Goal: Find specific page/section: Find specific page/section

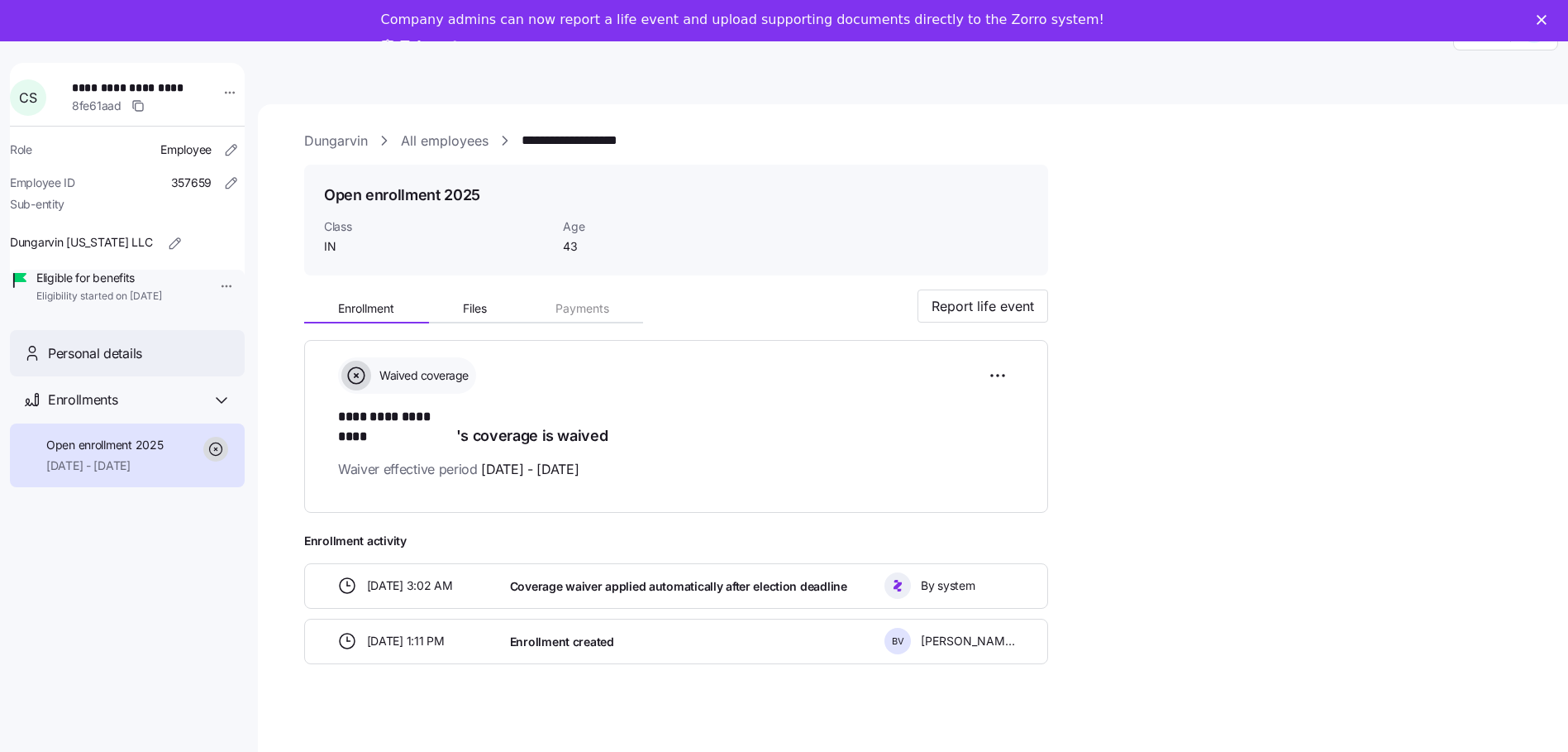
click at [121, 377] on div "Personal details" at bounding box center [127, 353] width 235 height 47
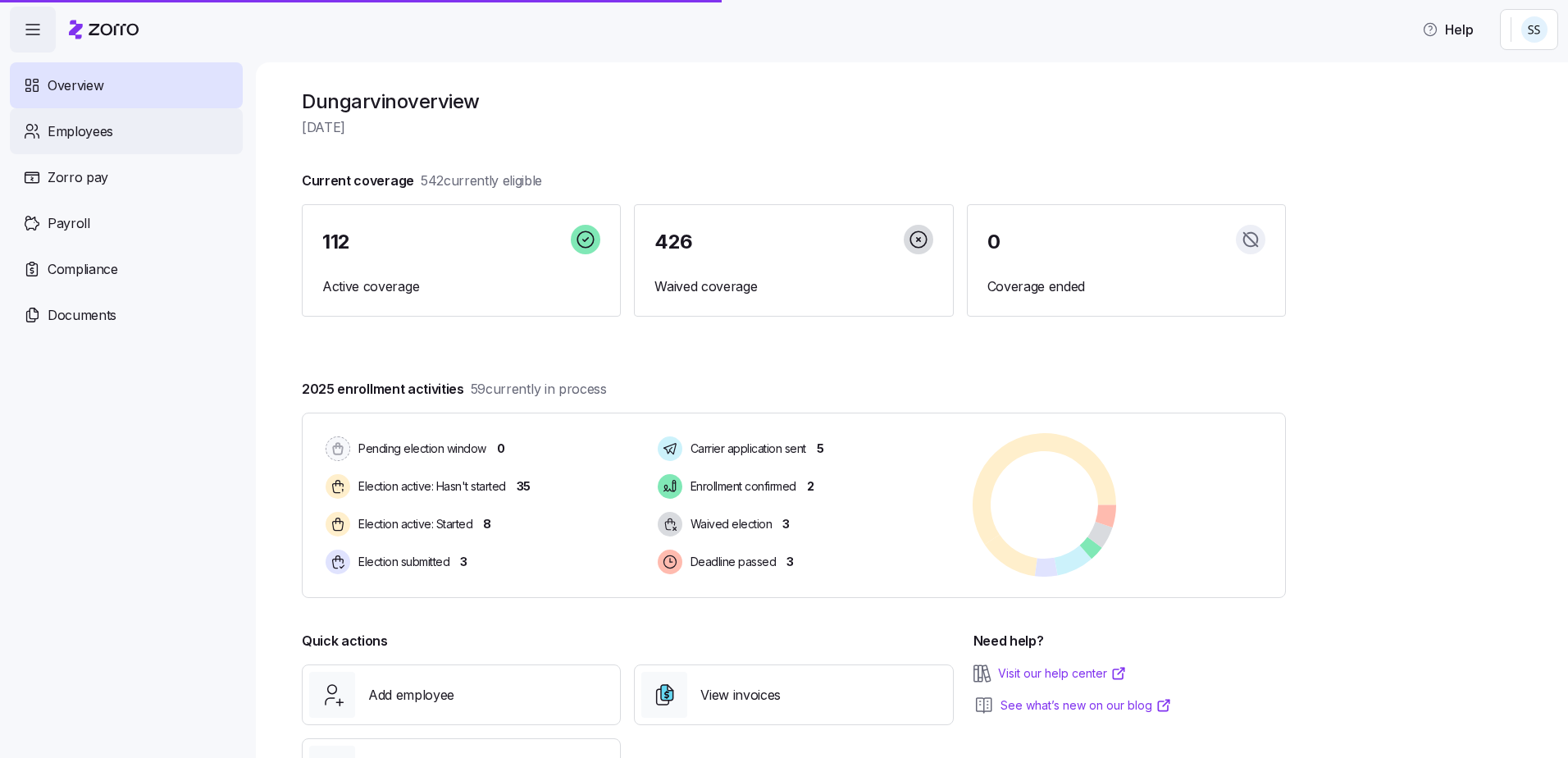
click at [93, 132] on span "Employees" at bounding box center [80, 131] width 65 height 20
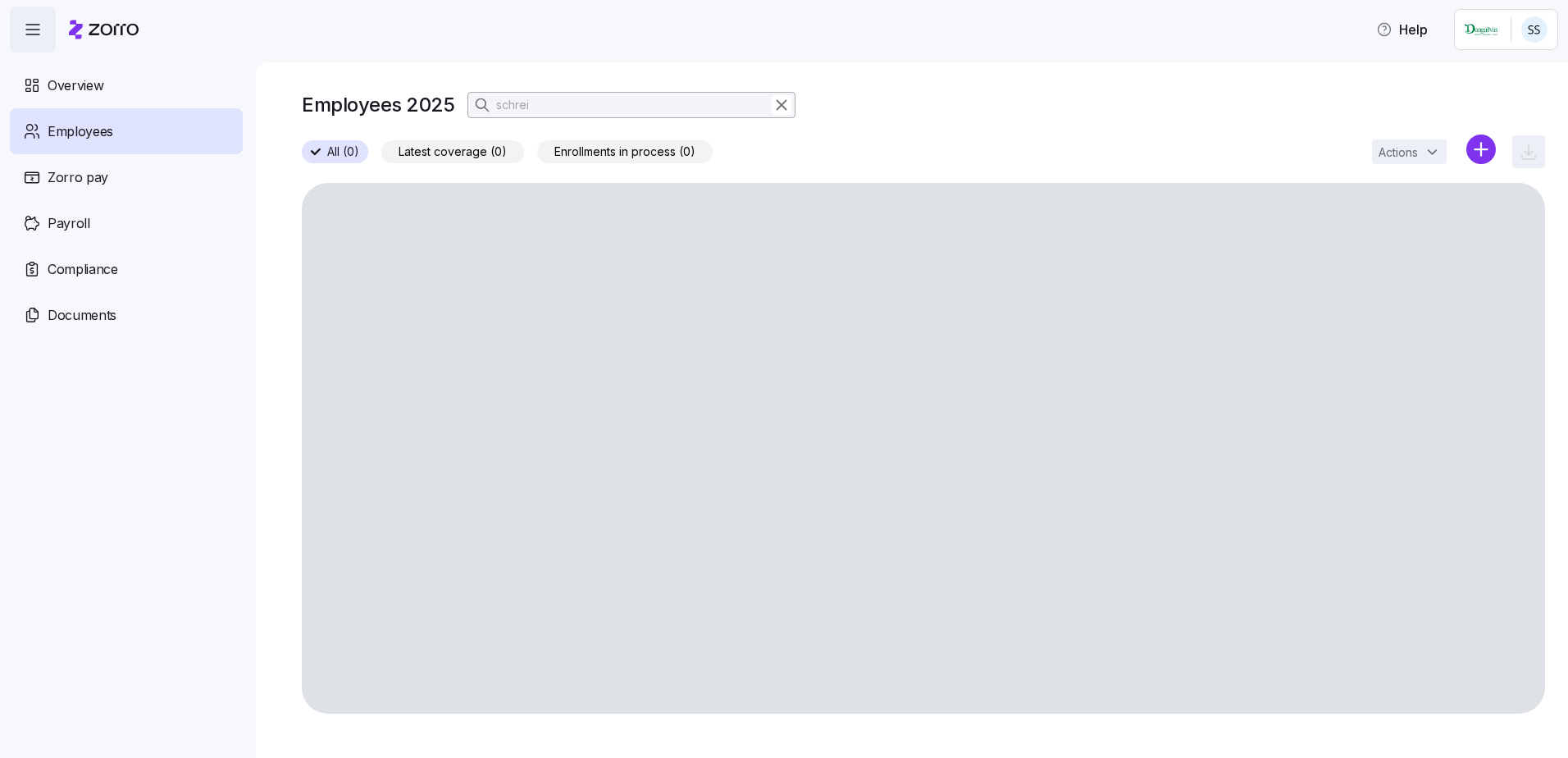
click at [552, 67] on div "Employees 2025 schrei All (0) Latest coverage (0) Enrollments in process (0) Ac…" at bounding box center [911, 410] width 1312 height 696
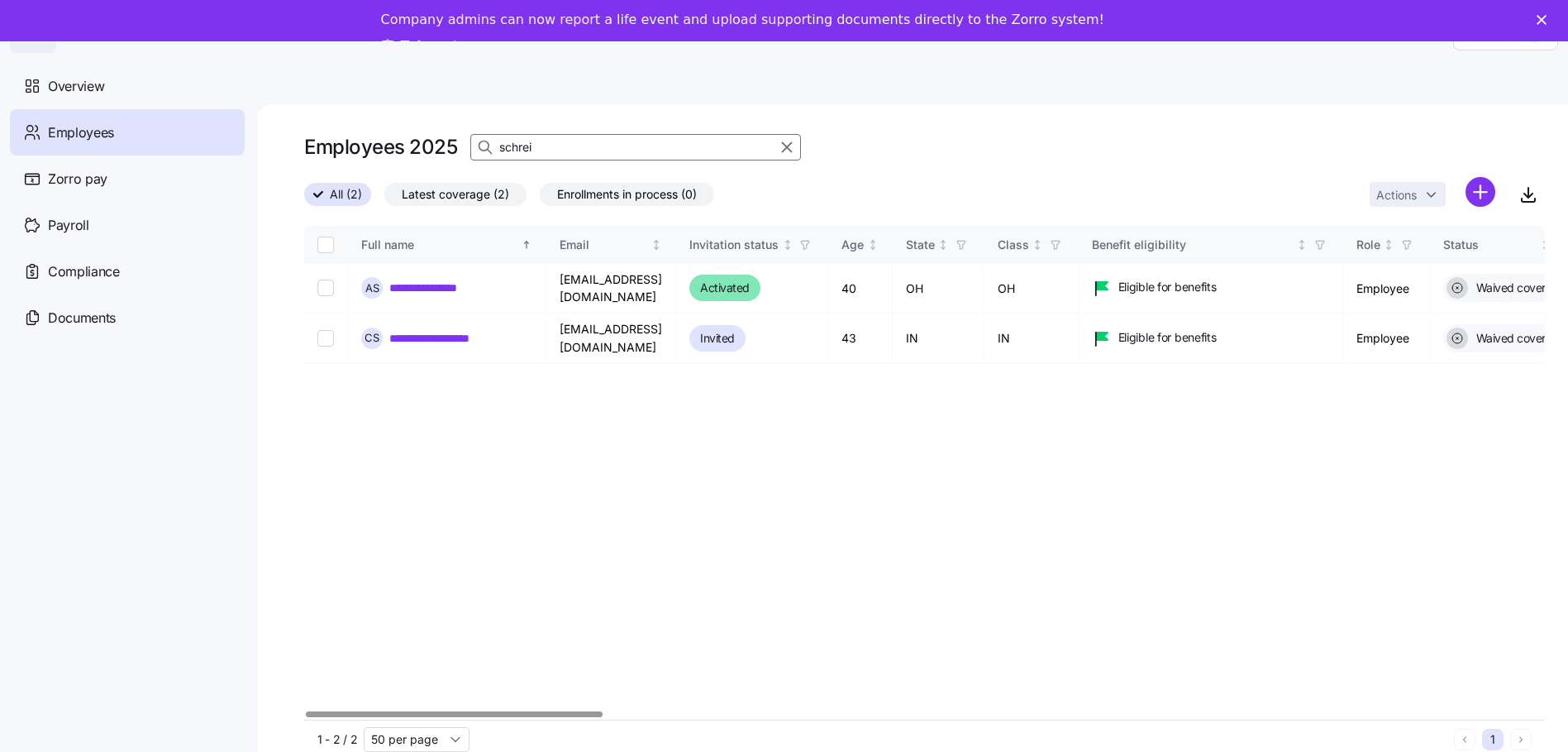
drag, startPoint x: 592, startPoint y: 145, endPoint x: -78, endPoint y: 107, distance: 671.1
click at [0, 107] on html "**********" at bounding box center [784, 392] width 1568 height 783
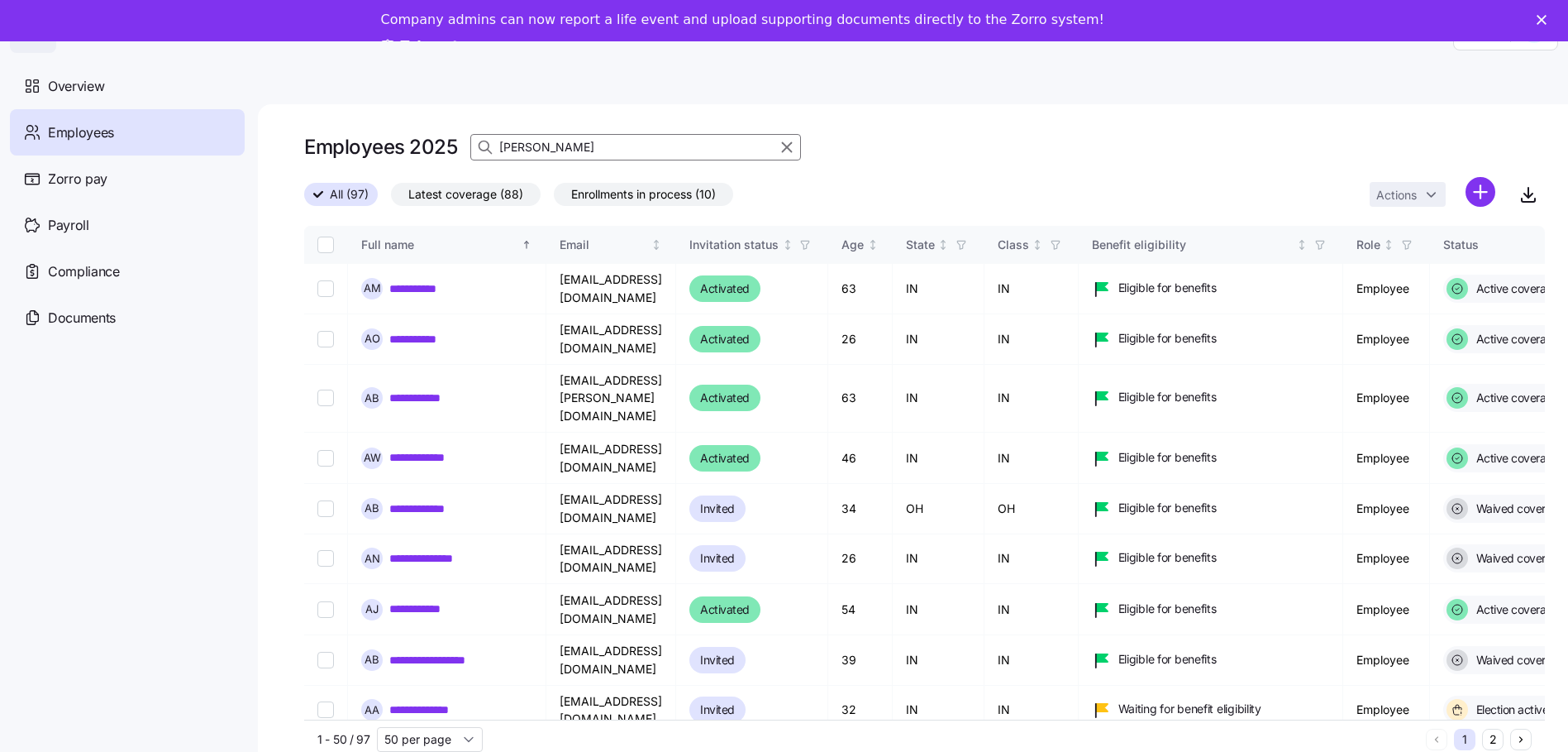
type input "britton"
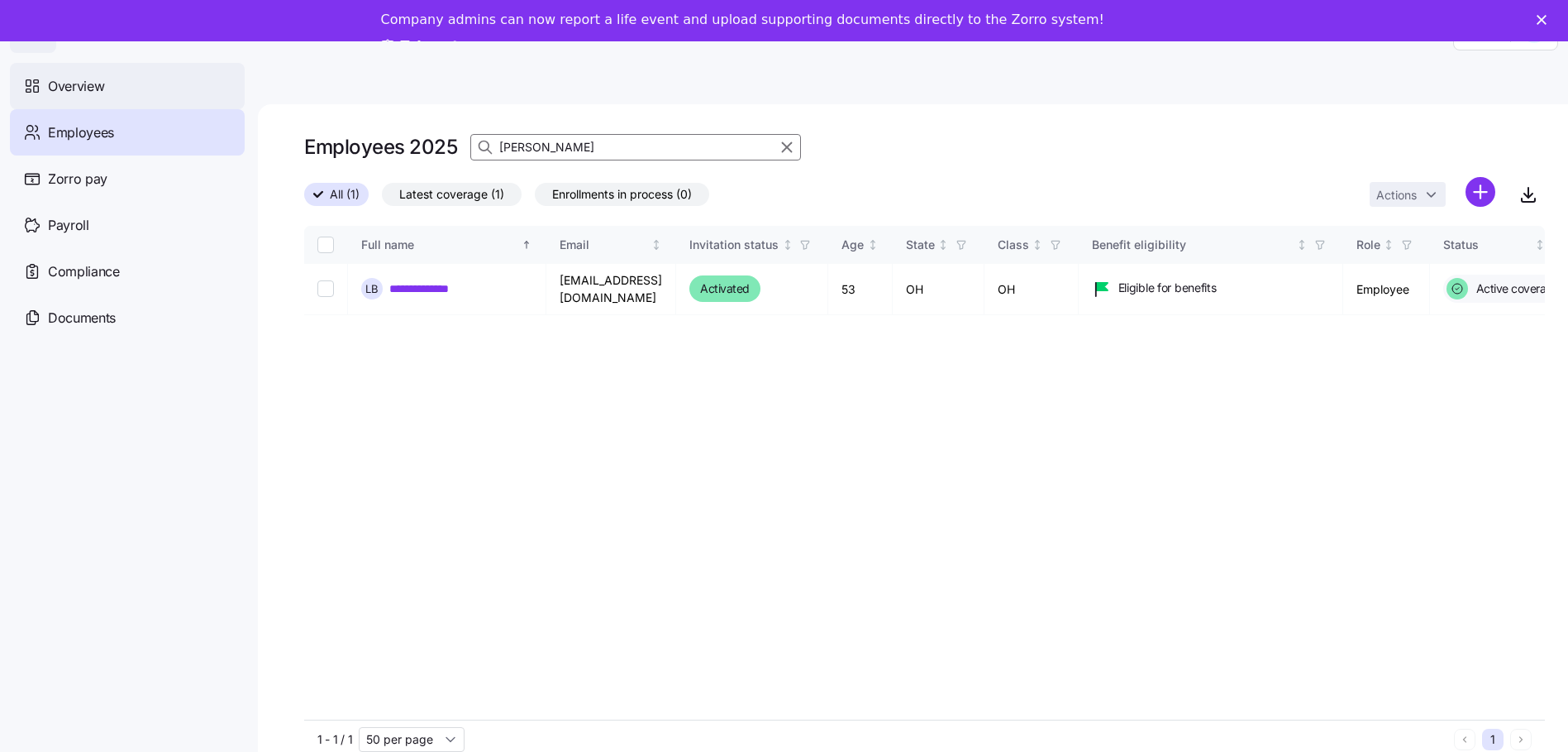
drag, startPoint x: 323, startPoint y: 111, endPoint x: 118, endPoint y: 107, distance: 205.0
click at [208, 111] on div "**********" at bounding box center [784, 412] width 1568 height 742
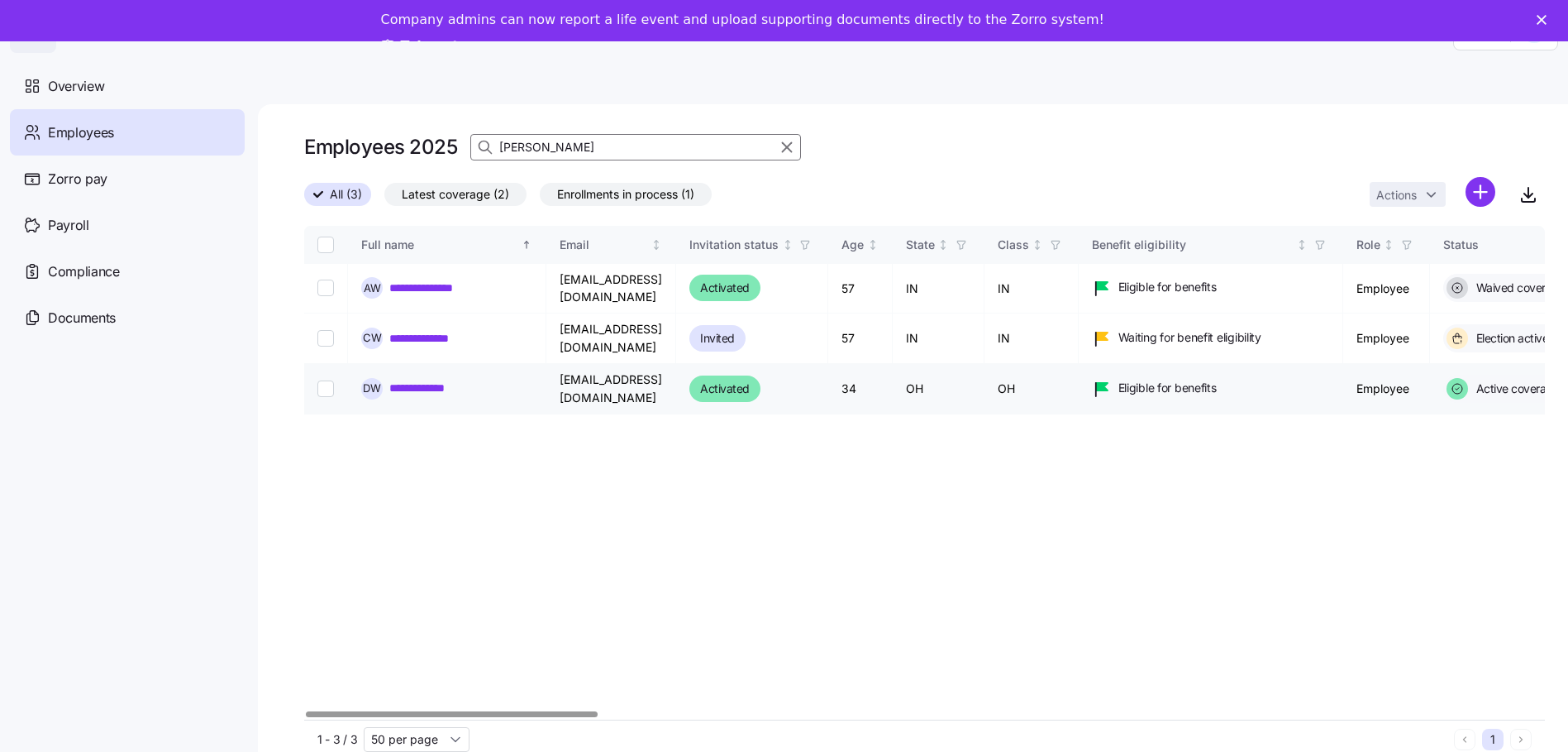
type input "Wilson"
click at [434, 380] on link "**********" at bounding box center [433, 388] width 87 height 17
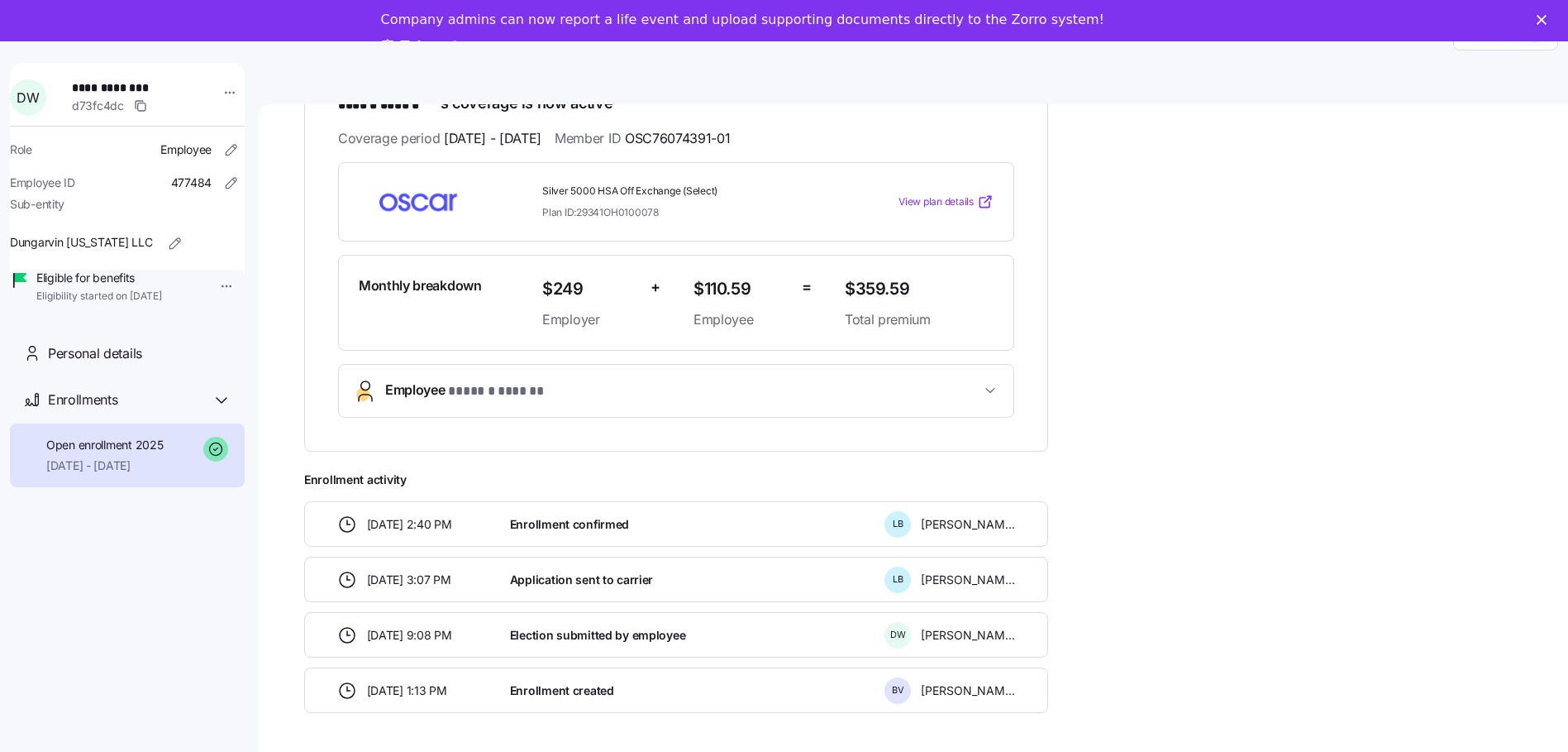
scroll to position [319, 0]
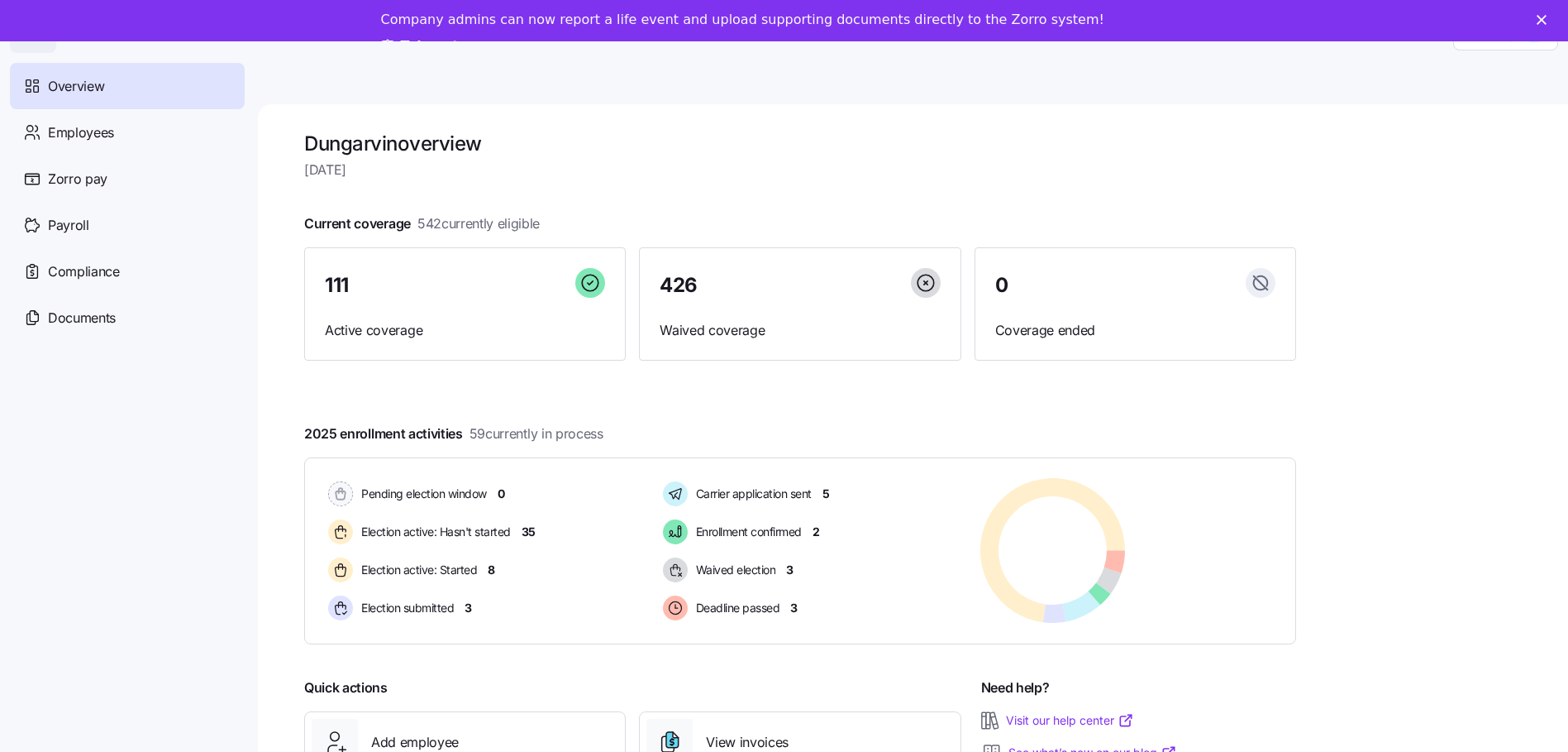
click at [70, 102] on div "Overview" at bounding box center [127, 86] width 235 height 46
click at [74, 146] on div "Employees" at bounding box center [127, 132] width 235 height 46
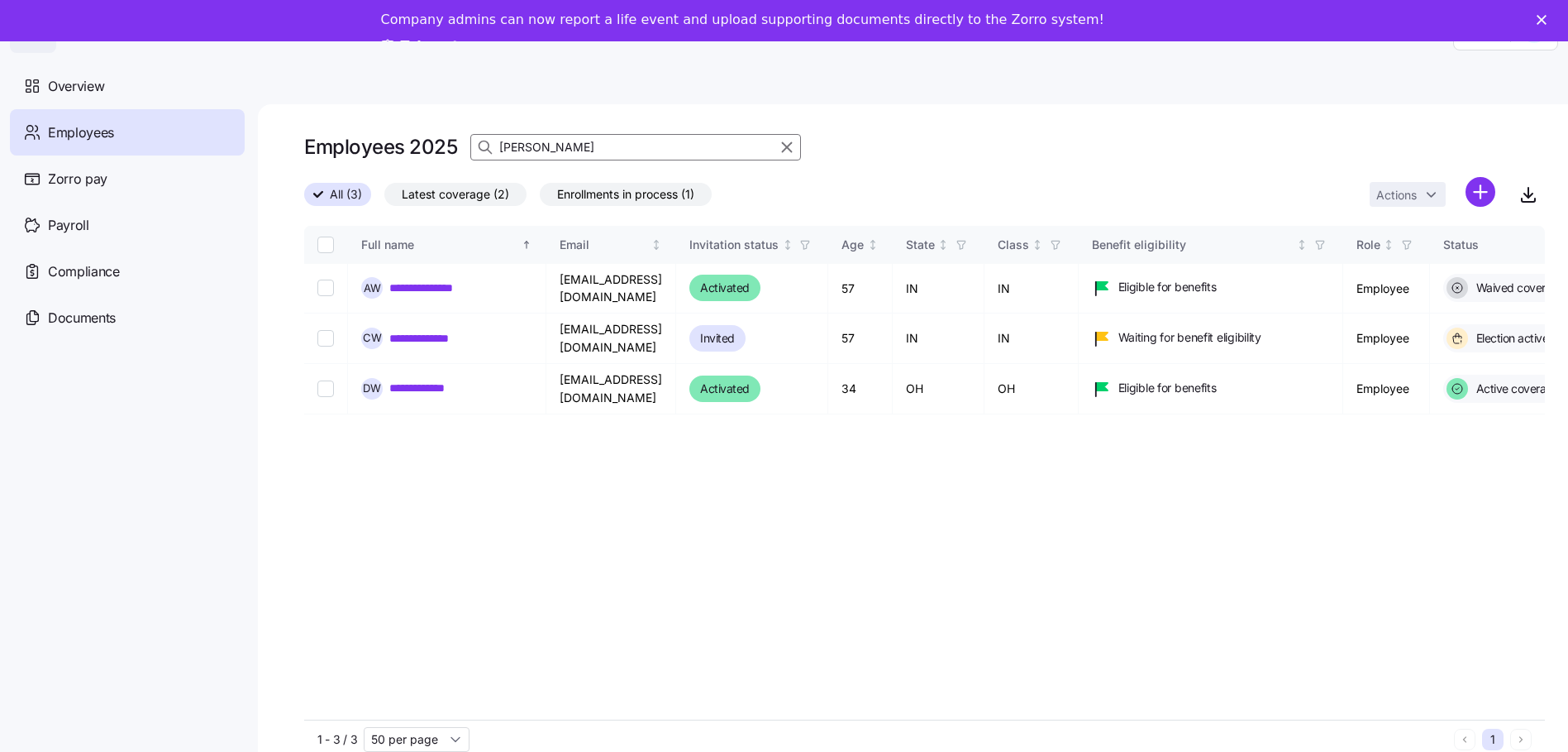
drag, startPoint x: 557, startPoint y: 146, endPoint x: 265, endPoint y: 136, distance: 292.2
click at [265, 136] on div "**********" at bounding box center [913, 449] width 1310 height 689
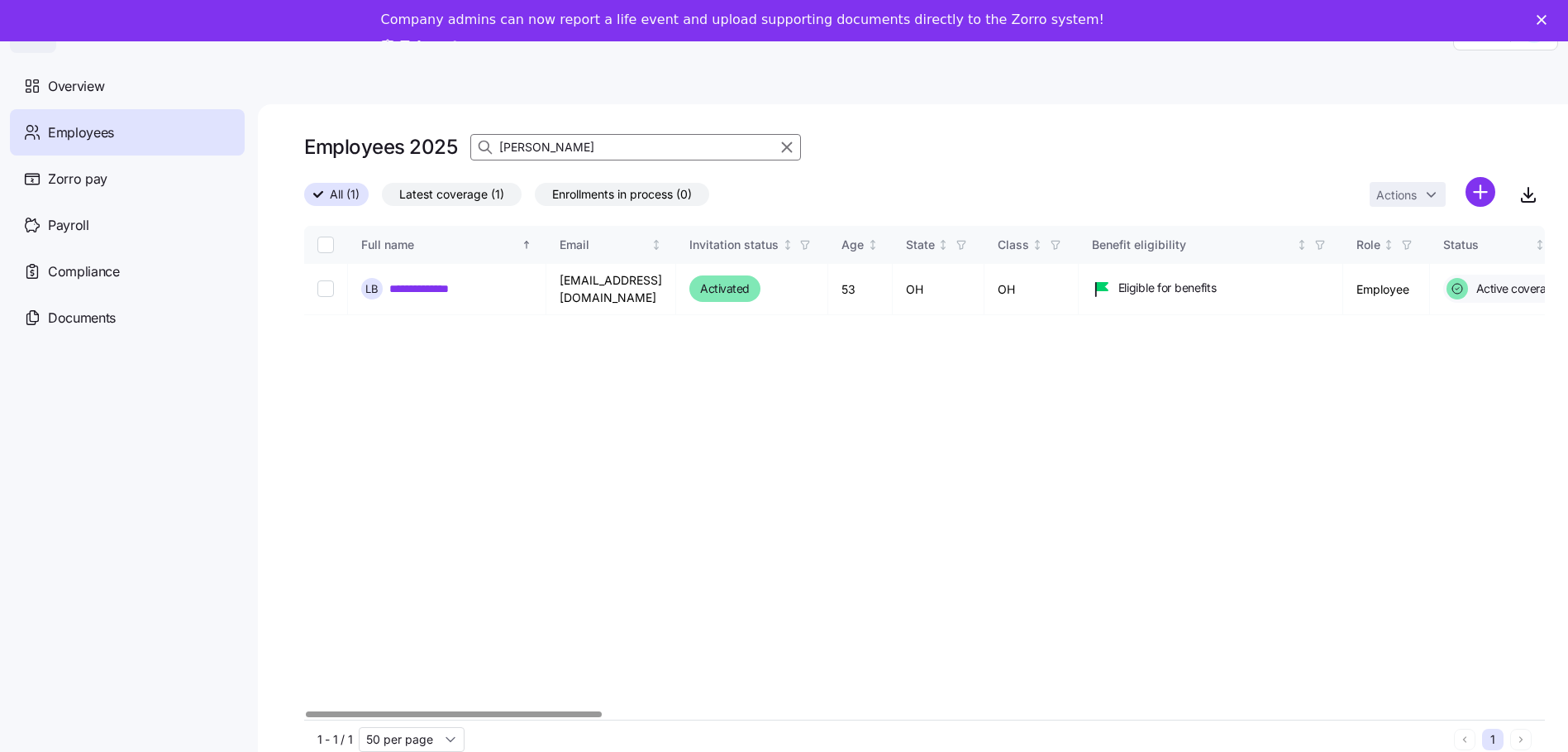
type input "Britton"
drag, startPoint x: 593, startPoint y: 723, endPoint x: 722, endPoint y: 723, distance: 129.0
click at [722, 723] on div "1 - 1 / 1 50 per page 1" at bounding box center [924, 738] width 1240 height 38
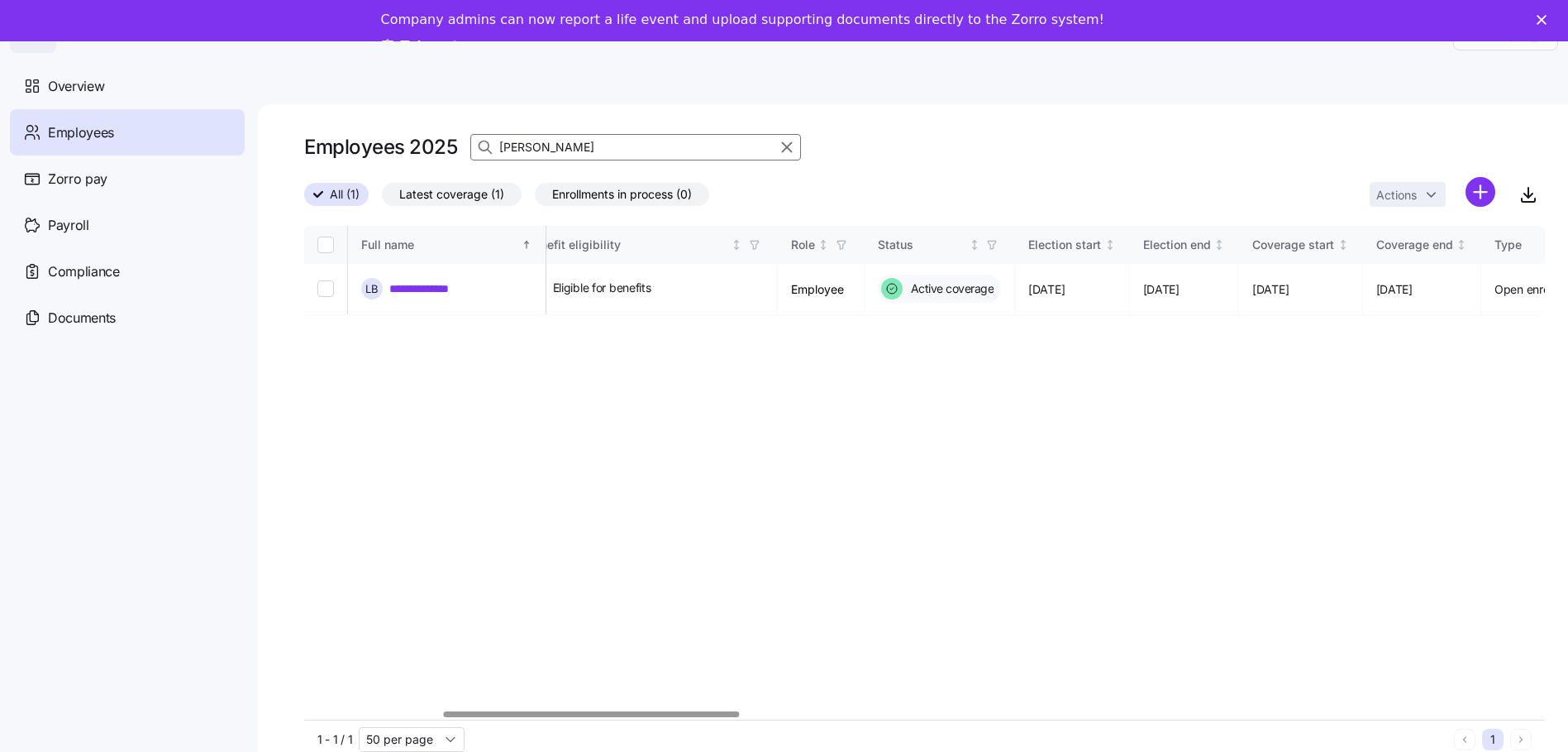
scroll to position [0, 1168]
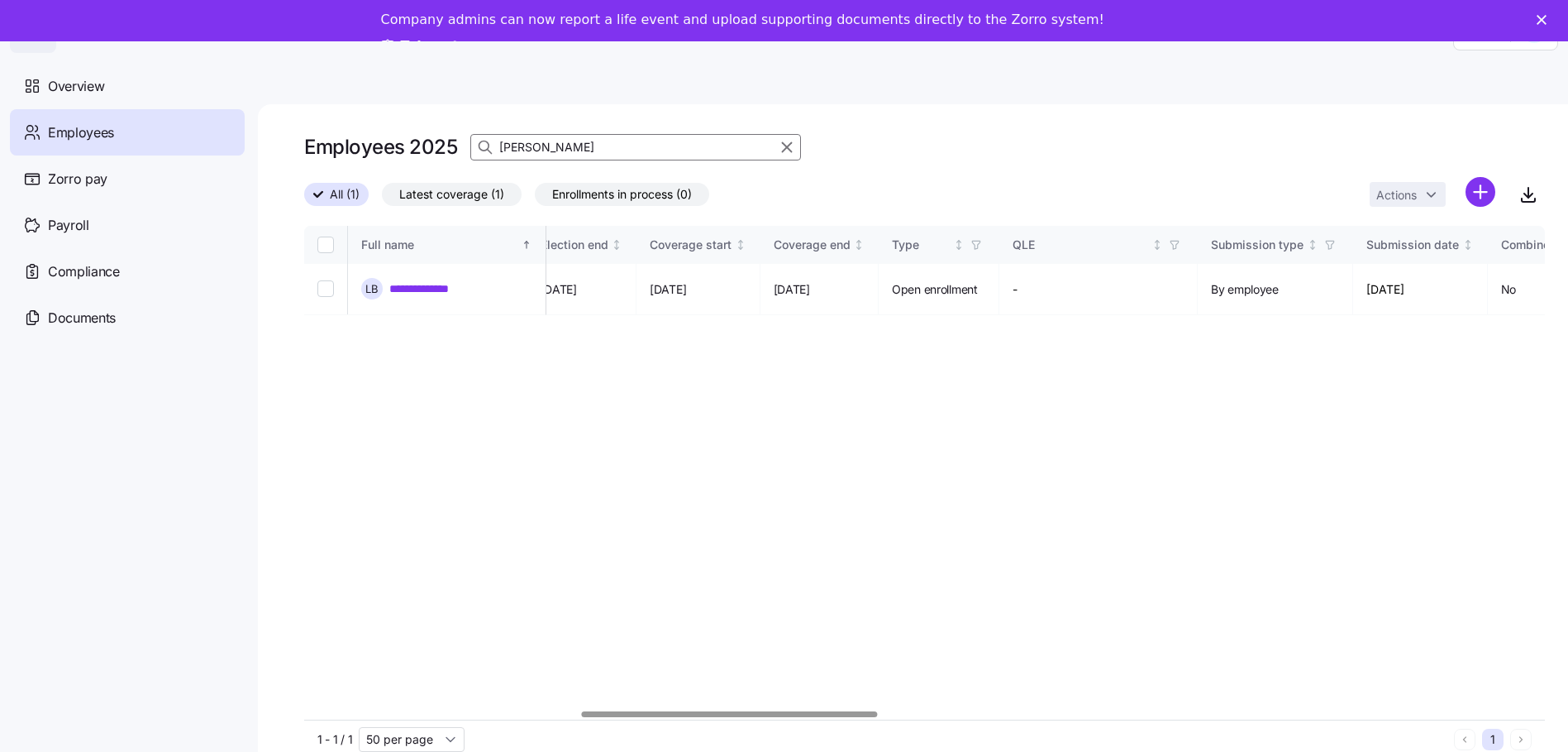
click at [831, 712] on div at bounding box center [730, 715] width 296 height 6
click at [554, 149] on input "Britton" at bounding box center [635, 147] width 331 height 27
drag, startPoint x: 392, startPoint y: 120, endPoint x: 242, endPoint y: 120, distance: 150.0
click at [257, 116] on div "**********" at bounding box center [784, 412] width 1568 height 742
type input "kamoru"
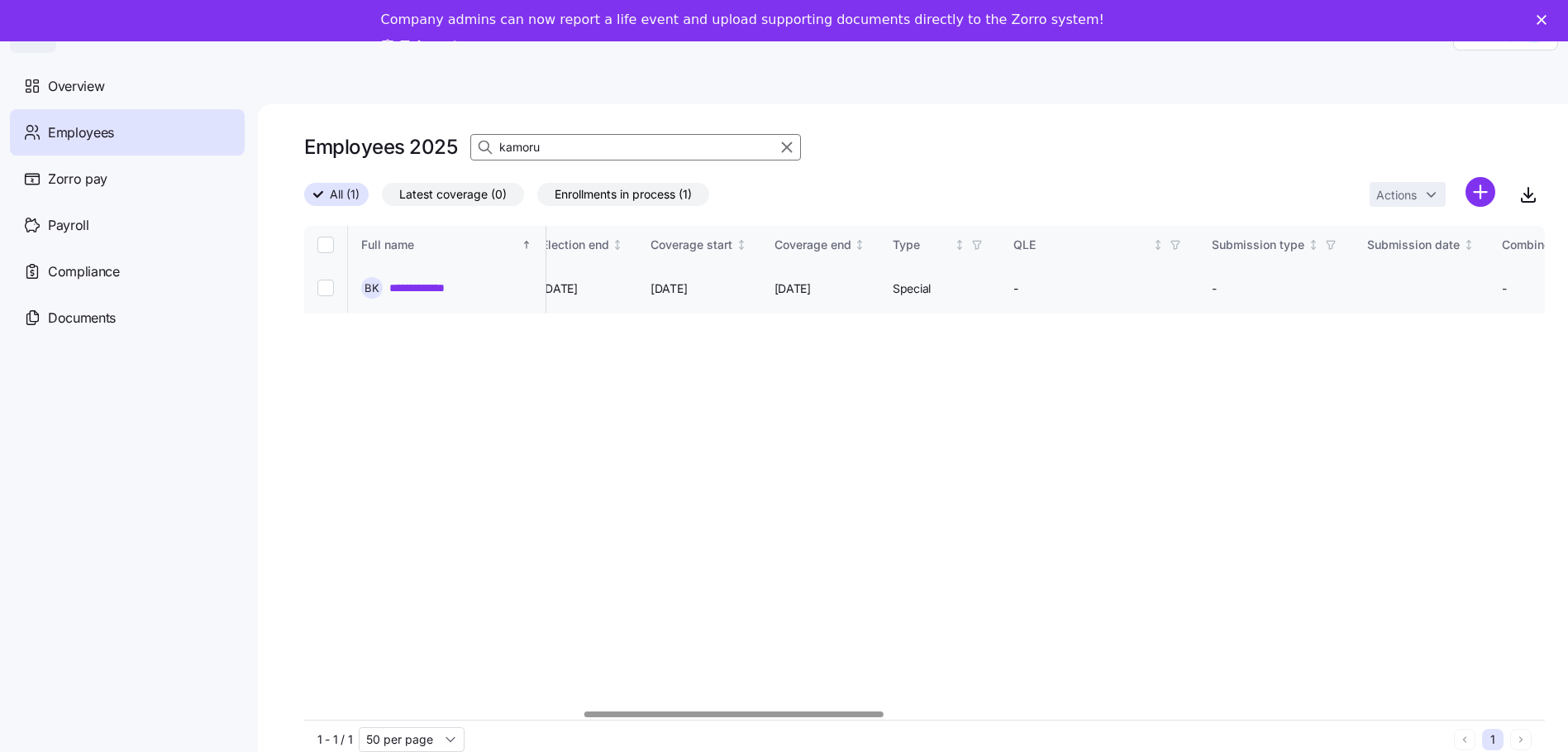
click at [444, 284] on link "**********" at bounding box center [427, 287] width 75 height 17
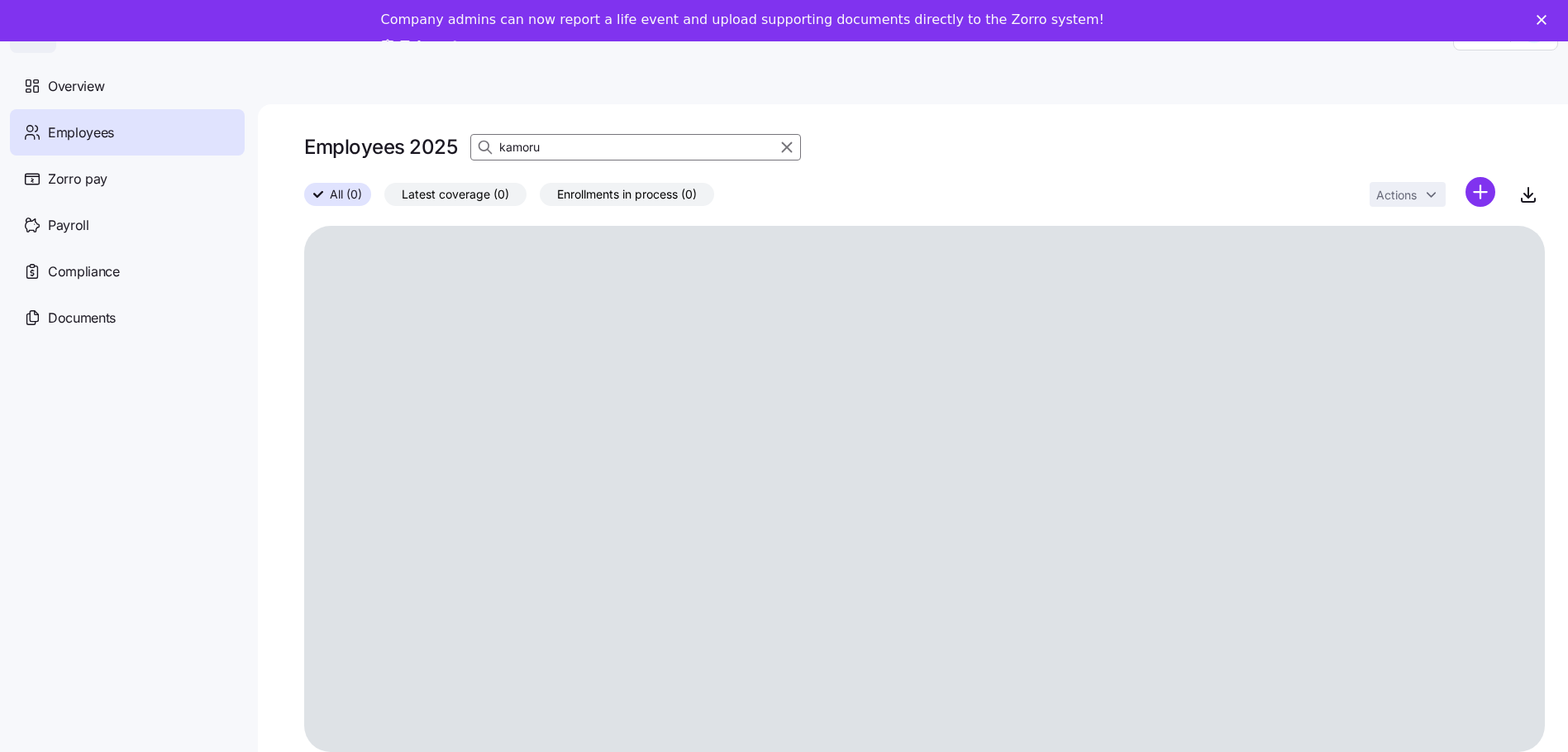
drag, startPoint x: 562, startPoint y: 146, endPoint x: 211, endPoint y: 146, distance: 351.0
click at [222, 146] on div "Help Overview Employees Zorro pay Payroll Compliance Documents Employees 2025 k…" at bounding box center [784, 412] width 1568 height 742
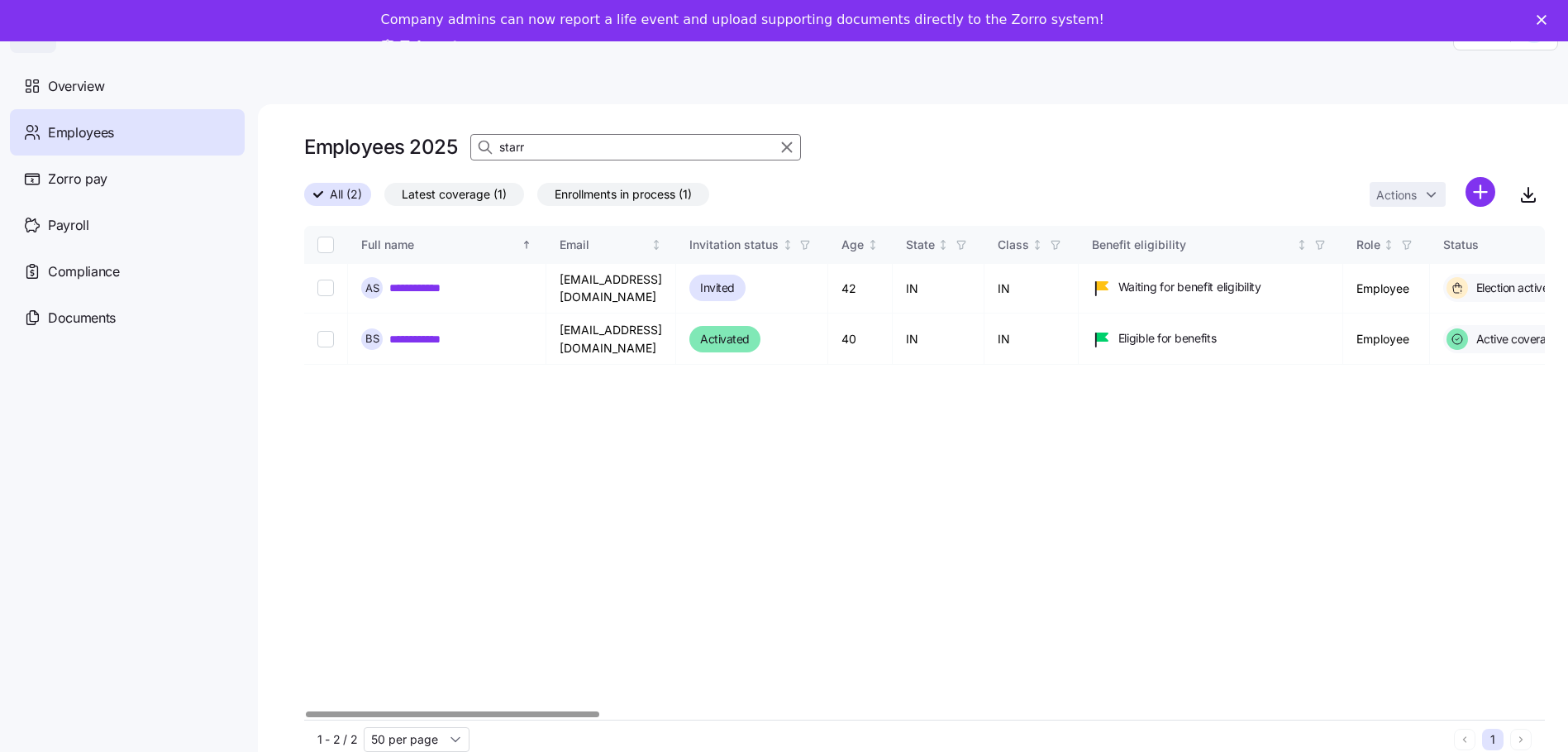
click at [495, 712] on div at bounding box center [452, 715] width 293 height 6
drag, startPoint x: 543, startPoint y: 145, endPoint x: 334, endPoint y: 141, distance: 209.0
click at [394, 140] on div "Employees 2025 starr" at bounding box center [924, 148] width 1240 height 33
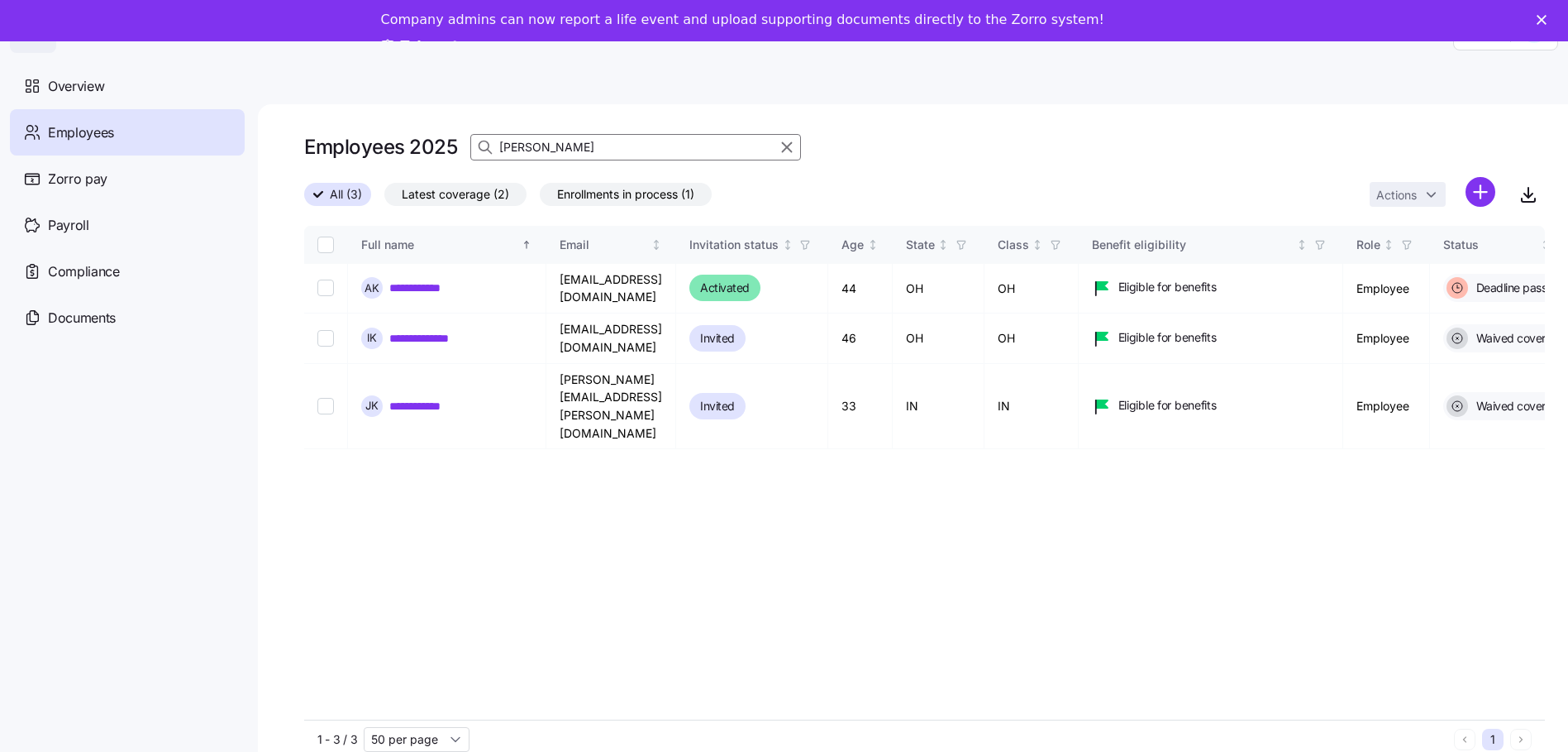
type input "[PERSON_NAME]"
